Goal: Information Seeking & Learning: Learn about a topic

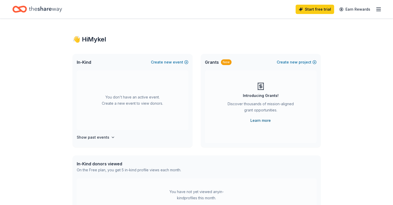
click at [262, 121] on link "Learn more" at bounding box center [261, 120] width 20 height 6
click at [133, 99] on div "You don't have an active event. Create a new event to view donors." at bounding box center [133, 99] width 112 height 59
click at [105, 137] on h4 "Show past events" at bounding box center [93, 137] width 33 height 6
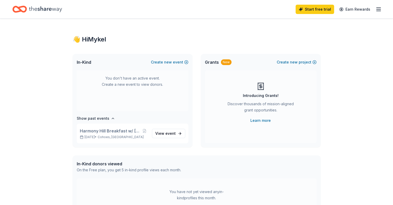
click at [376, 10] on icon "button" at bounding box center [379, 9] width 6 height 6
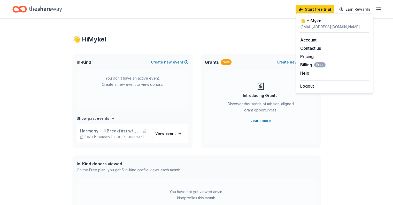
click at [271, 38] on div "👋 Hi Mykel" at bounding box center [197, 39] width 248 height 8
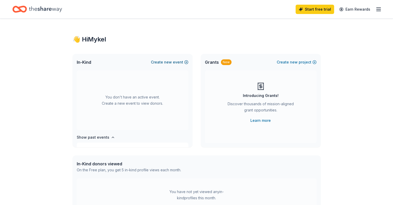
click at [176, 61] on button "Create new event" at bounding box center [169, 62] width 37 height 6
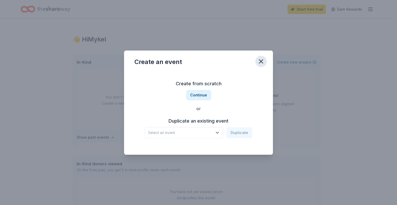
click at [262, 61] on icon "button" at bounding box center [261, 61] width 4 height 4
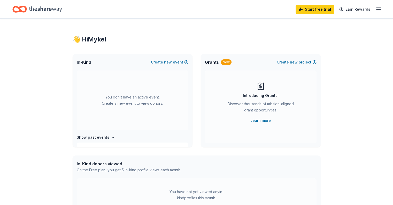
click at [55, 9] on icon "Home" at bounding box center [45, 9] width 33 height 11
click at [47, 10] on icon "Home" at bounding box center [45, 9] width 33 height 6
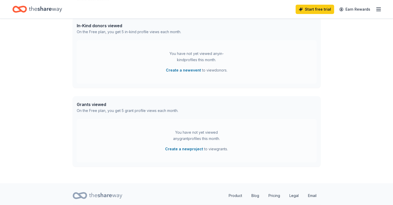
scroll to position [153, 0]
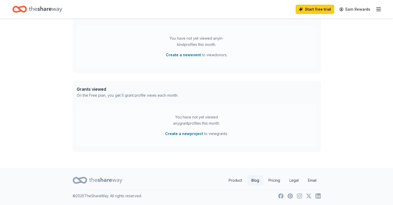
click at [257, 181] on link "Blog" at bounding box center [255, 180] width 16 height 10
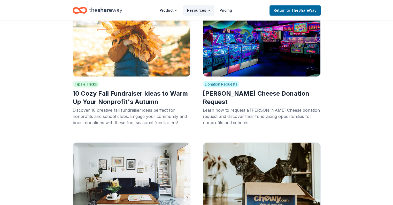
scroll to position [828, 0]
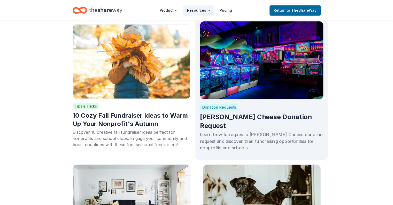
click at [285, 112] on h2 "Chuck E. Cheese Donation Request" at bounding box center [262, 120] width 124 height 17
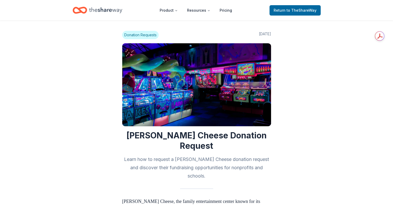
click at [144, 35] on span "Donation Requests" at bounding box center [140, 35] width 36 height 8
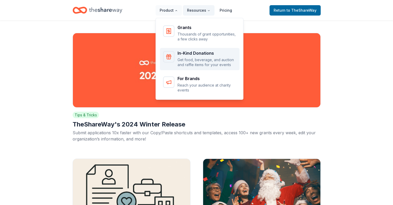
click at [200, 58] on p "Get food, beverage, and auction and raffle items for your events" at bounding box center [207, 62] width 59 height 10
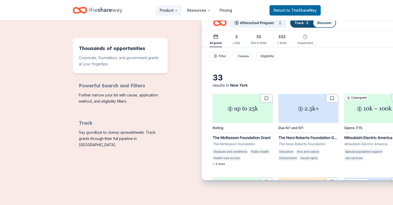
scroll to position [233, 0]
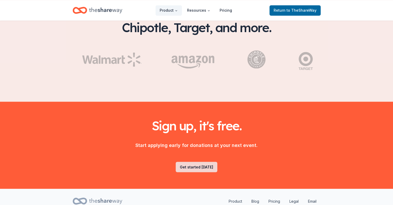
scroll to position [859, 0]
